Goal: Information Seeking & Learning: Learn about a topic

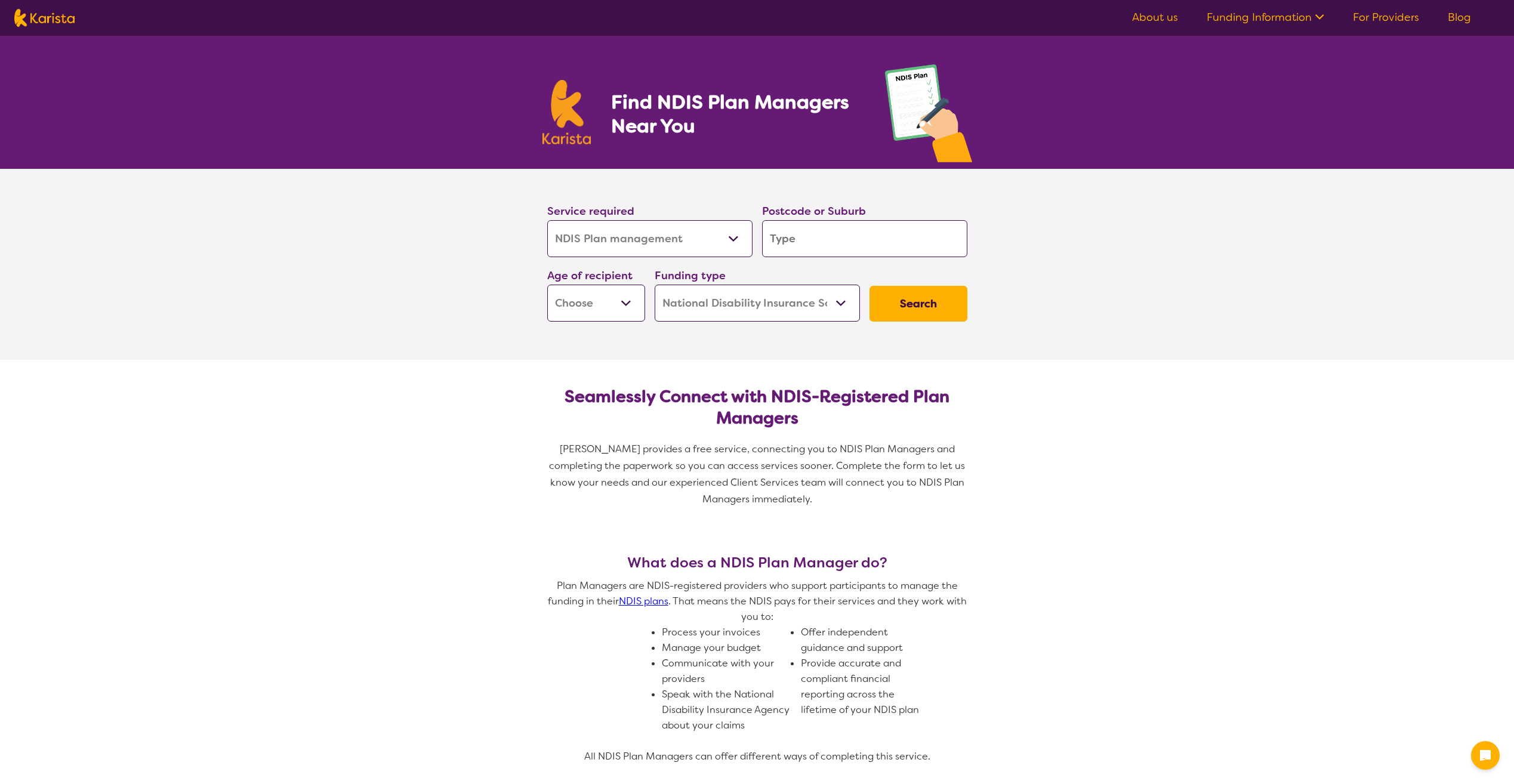
select select "NDIS Plan management"
select select "NDIS"
select select "NDIS Plan management"
select select "NDIS"
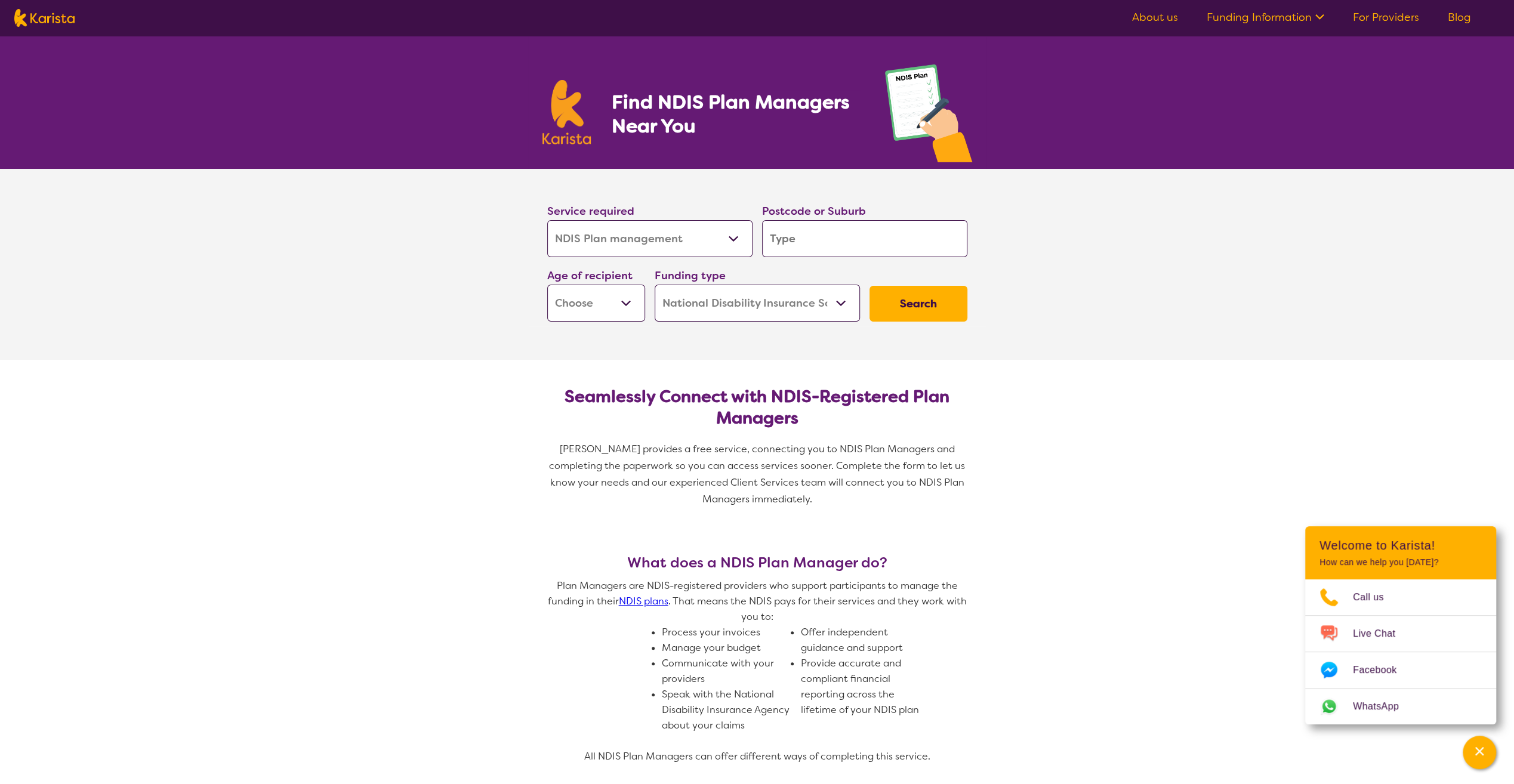
click at [802, 236] on input "search" at bounding box center [864, 239] width 206 height 37
type input "2"
type input "21"
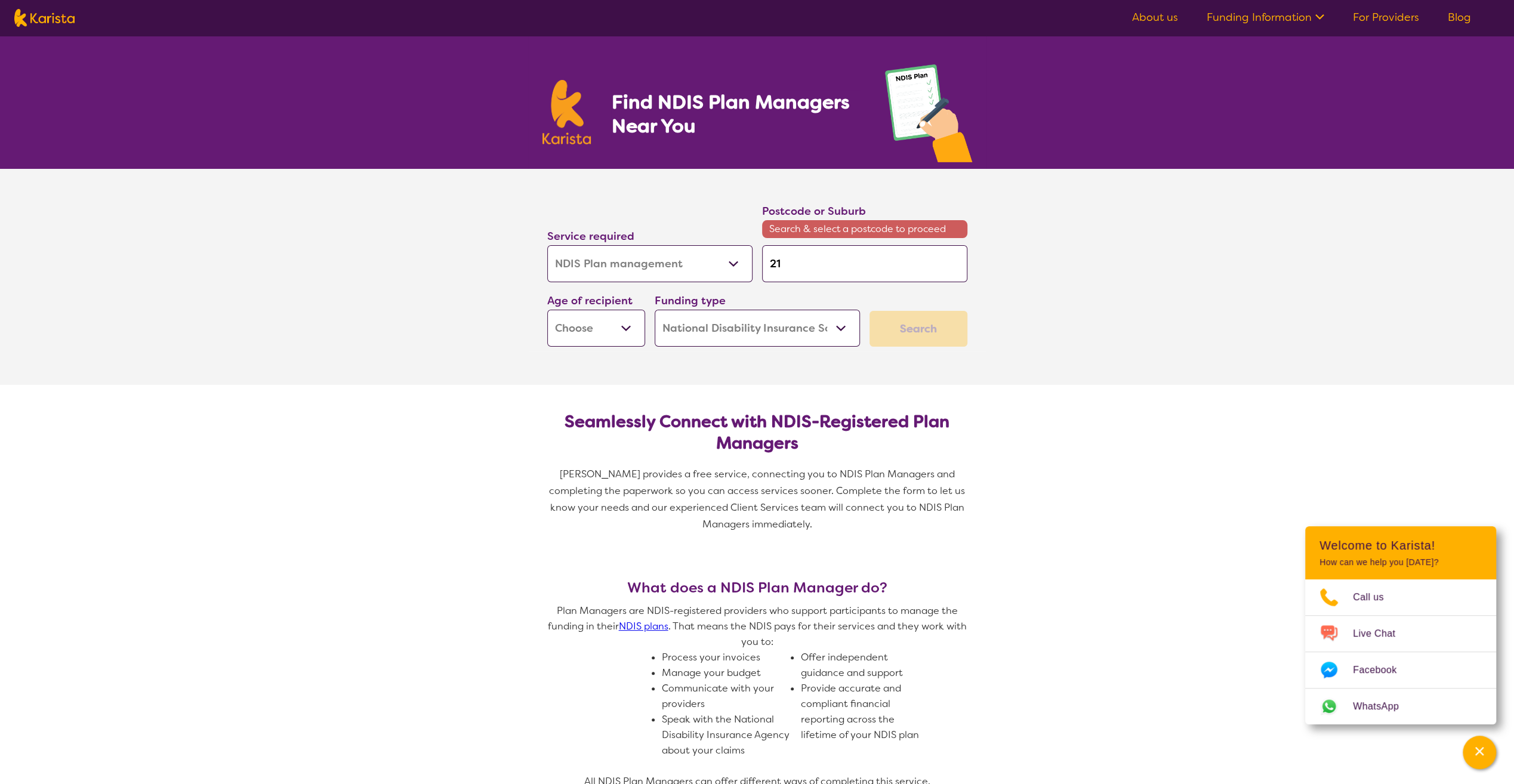
type input "214"
type input "2144"
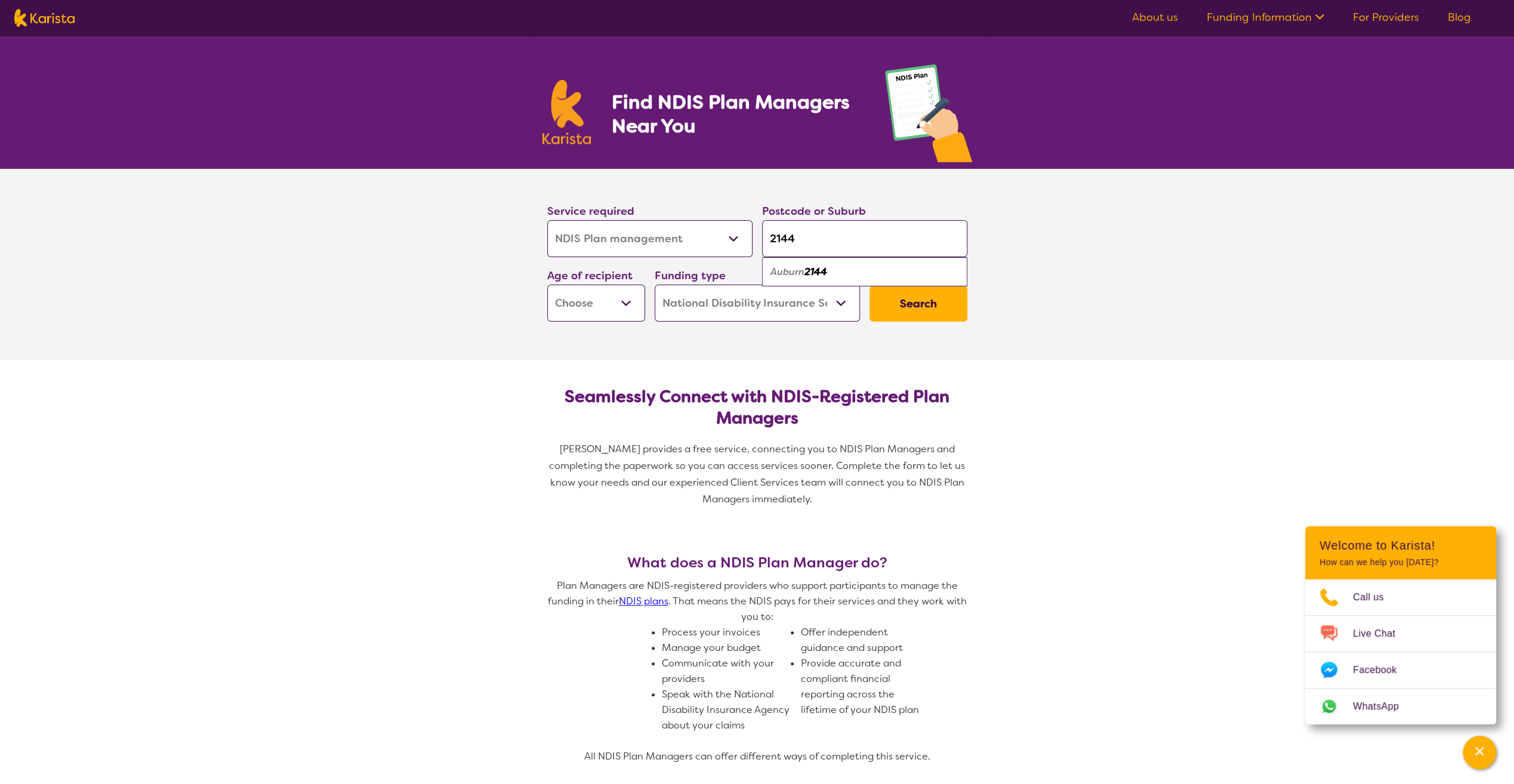
type input "2144"
click at [857, 271] on div "Auburn 2144" at bounding box center [865, 272] width 193 height 22
click at [609, 314] on select "Early Childhood - 0 to 9 Child - 10 to 11 Adolescent - 12 to 17 Adult - 18 to 6…" at bounding box center [596, 303] width 98 height 37
click at [490, 306] on section "Service required Allied Health Assistant Assessment ([MEDICAL_DATA] or [MEDICAL…" at bounding box center [757, 264] width 1514 height 191
click at [782, 311] on select "Home Care Package (HCP) National Disability Insurance Scheme (NDIS) I don't know" at bounding box center [757, 303] width 206 height 37
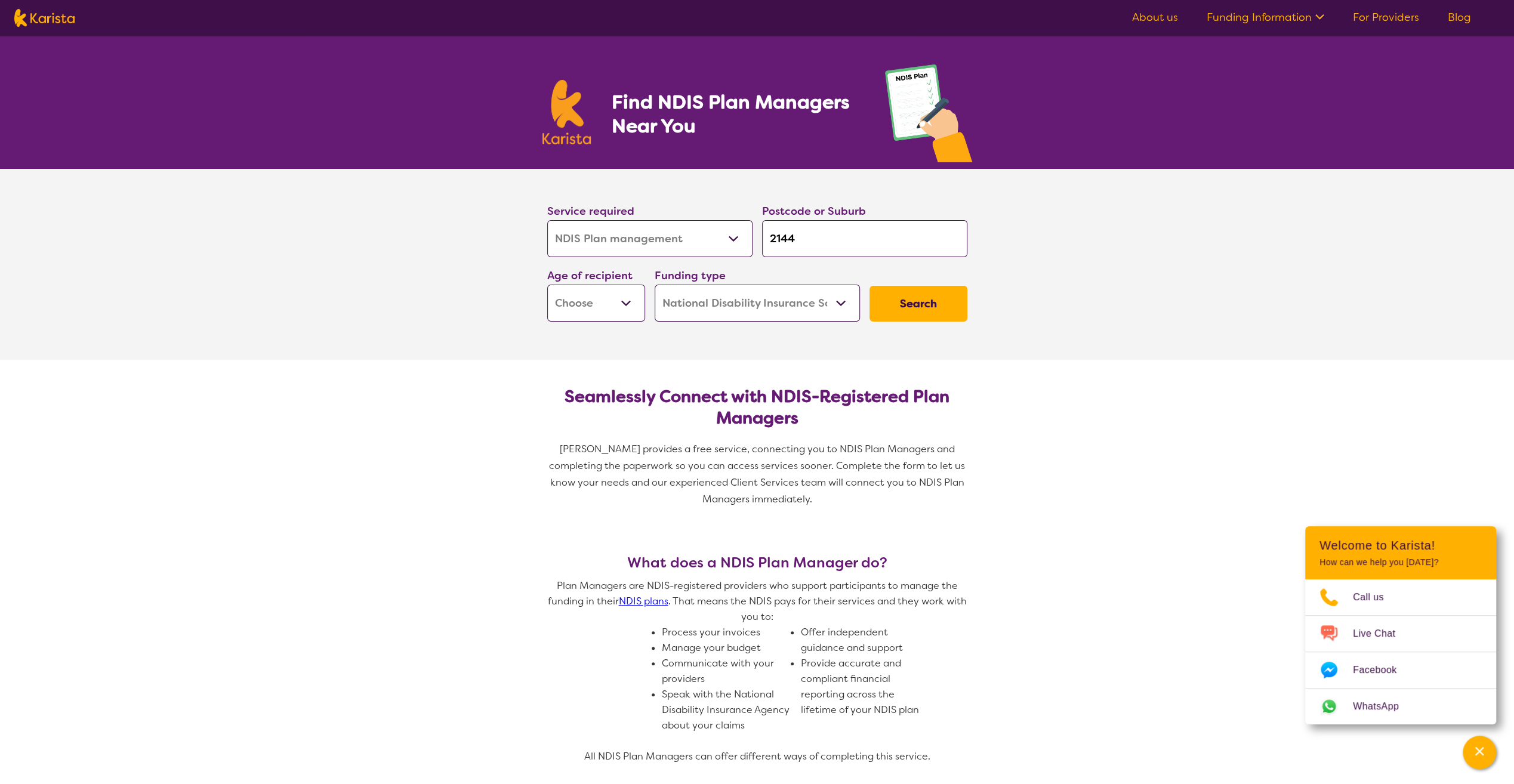
click at [782, 311] on select "Home Care Package (HCP) National Disability Insurance Scheme (NDIS) I don't know" at bounding box center [757, 303] width 206 height 37
click at [607, 308] on select "Early Childhood - 0 to 9 Child - 10 to 11 Adolescent - 12 to 17 Adult - 18 to 6…" at bounding box center [596, 303] width 98 height 37
select select "AD"
click at [547, 285] on select "Early Childhood - 0 to 9 Child - 10 to 11 Adolescent - 12 to 17 Adult - 18 to 6…" at bounding box center [596, 303] width 98 height 37
select select "AD"
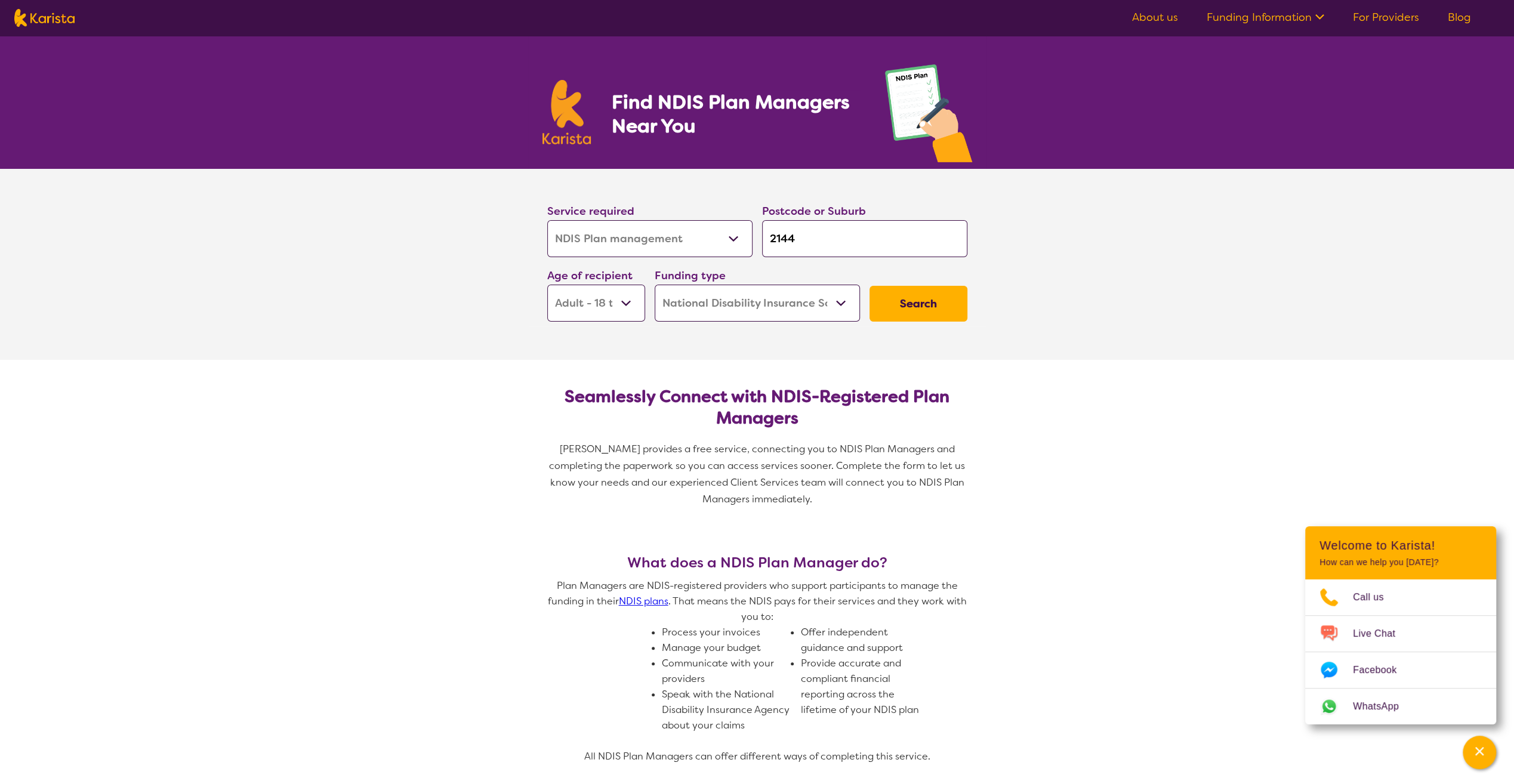
click at [907, 292] on button "Search" at bounding box center [918, 303] width 98 height 35
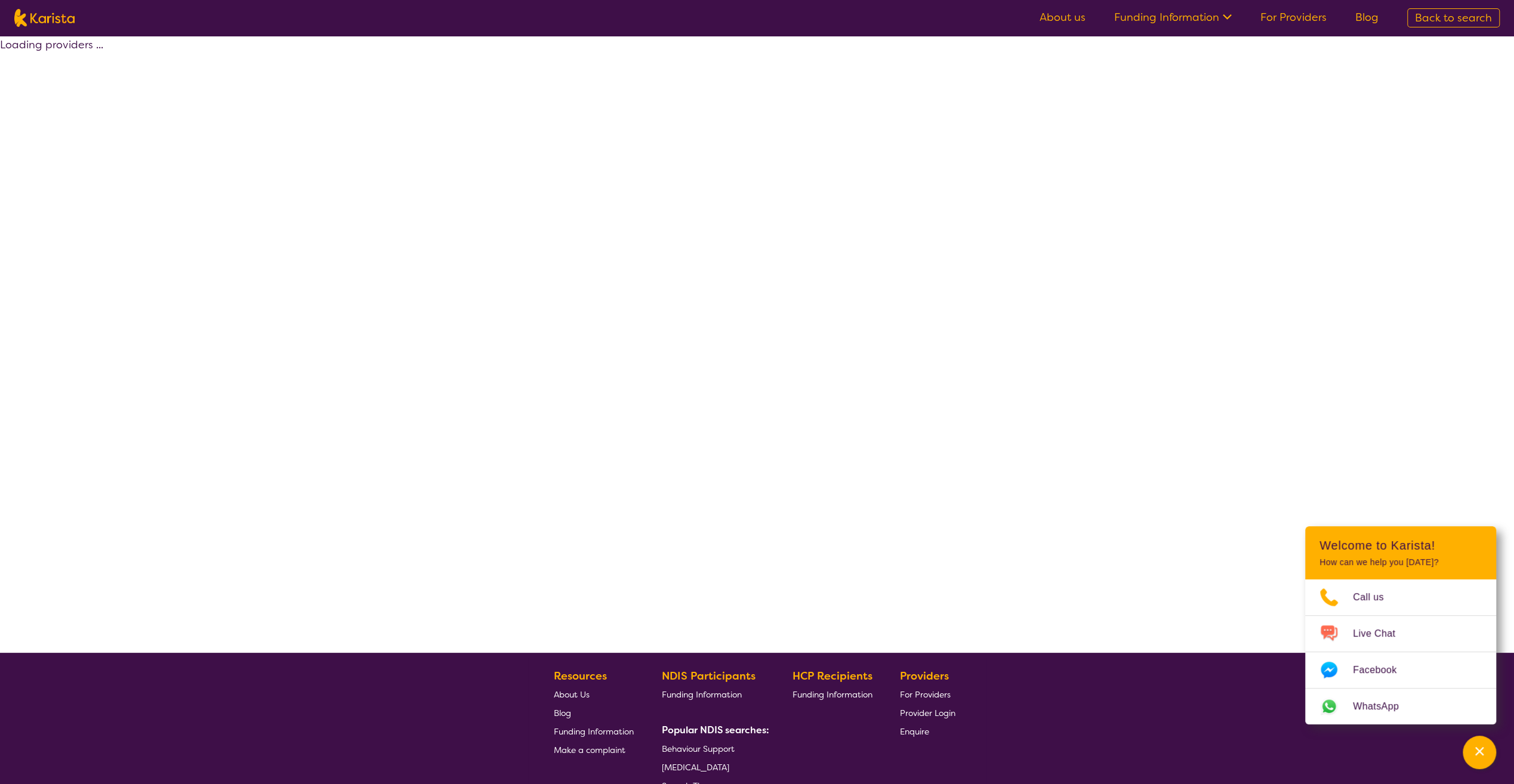
select select "by_score"
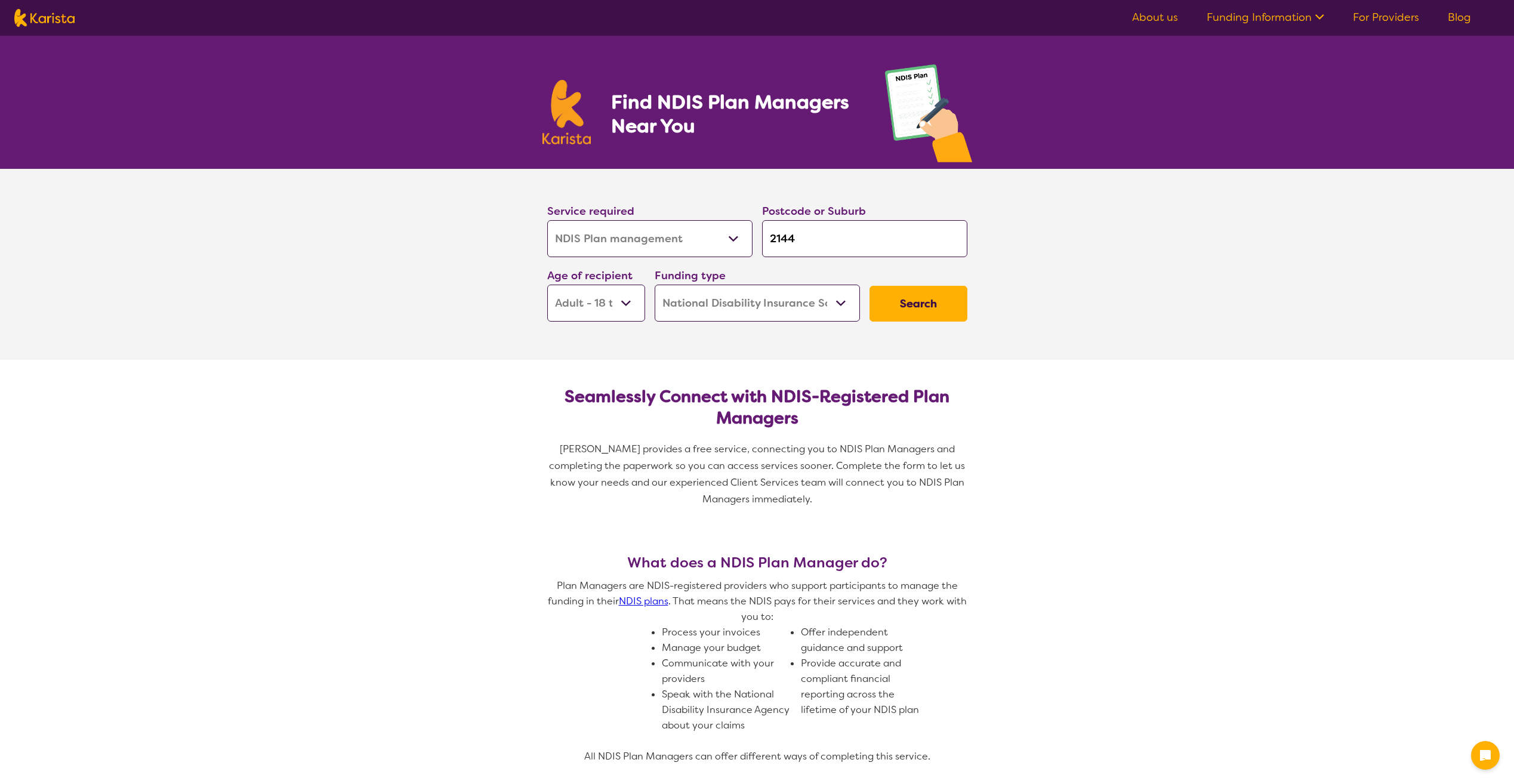
select select "NDIS Plan management"
select select "AD"
select select "NDIS"
select select "NDIS Plan management"
select select "AD"
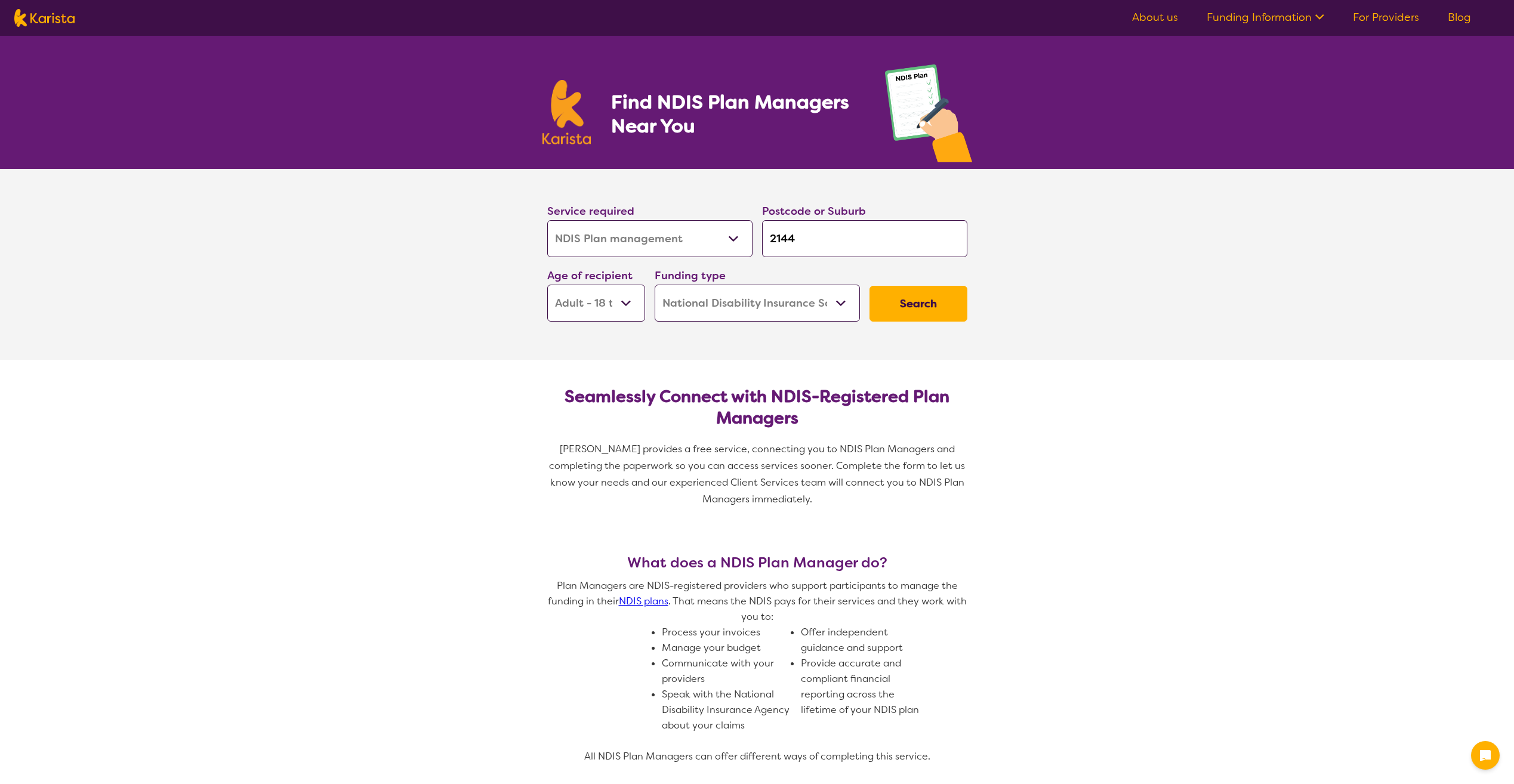
select select "NDIS"
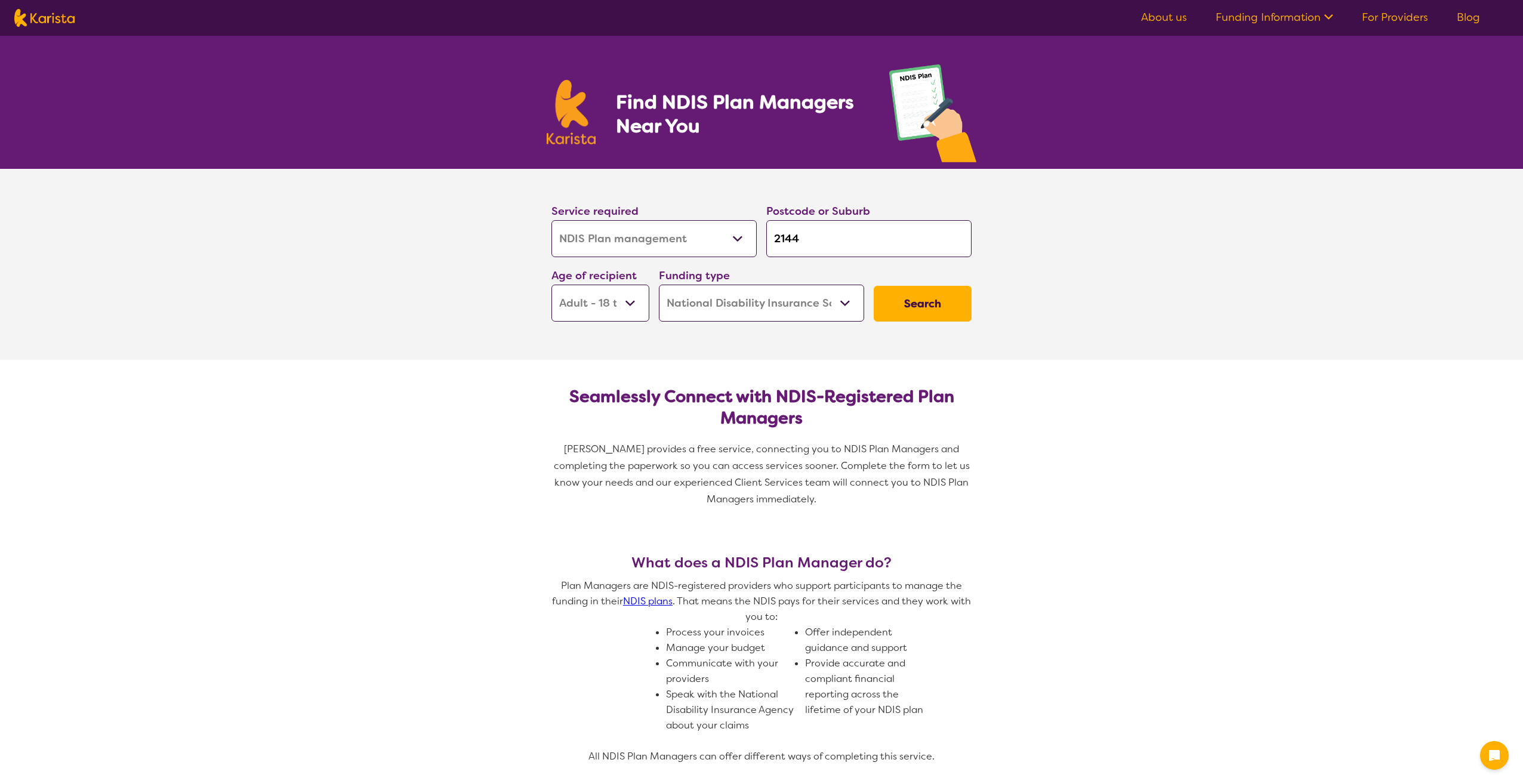
select select "NDIS Plan management"
select select "AD"
select select "NDIS"
select select "NDIS Plan management"
select select "AD"
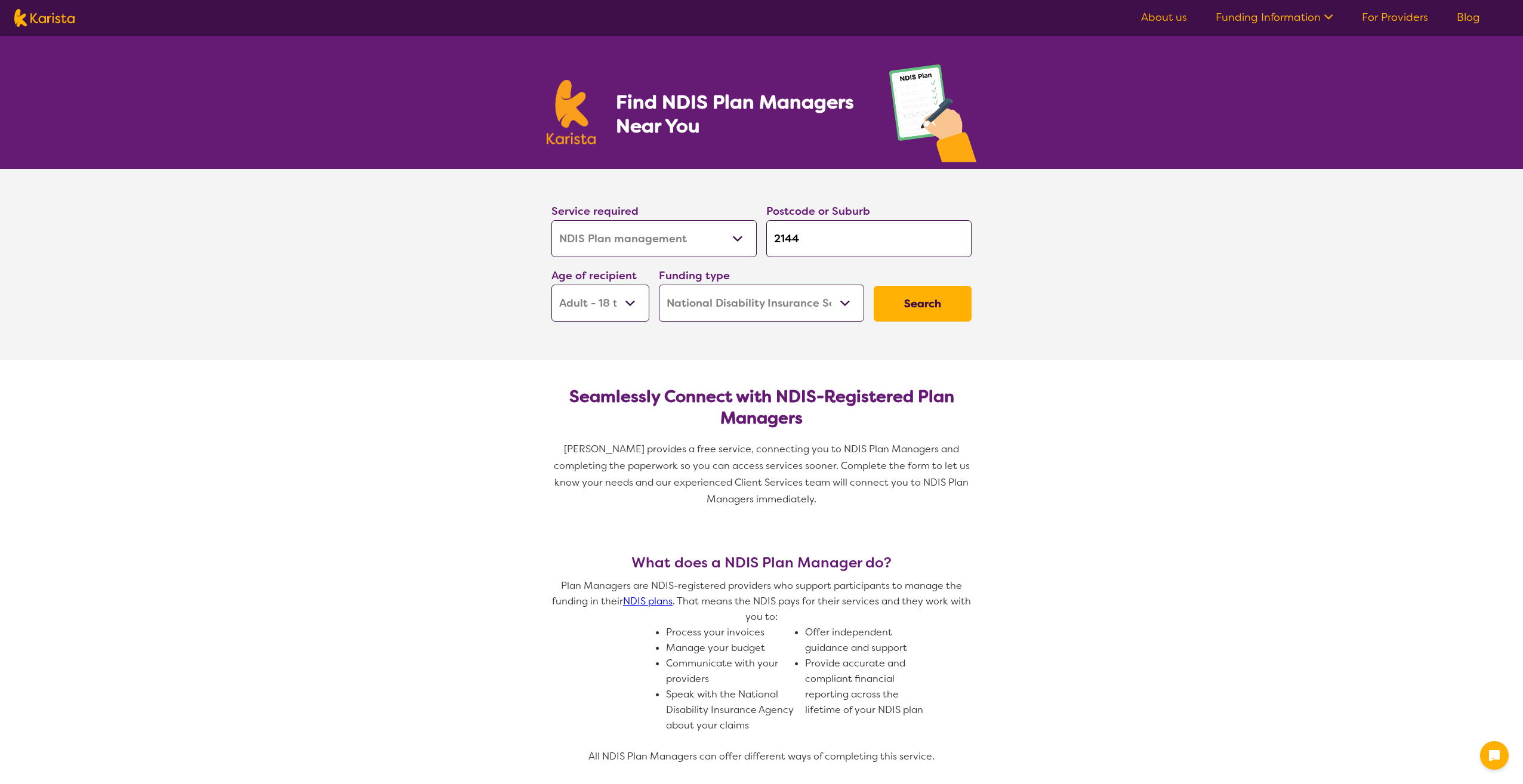
select select "NDIS"
